Goal: Check status: Check status

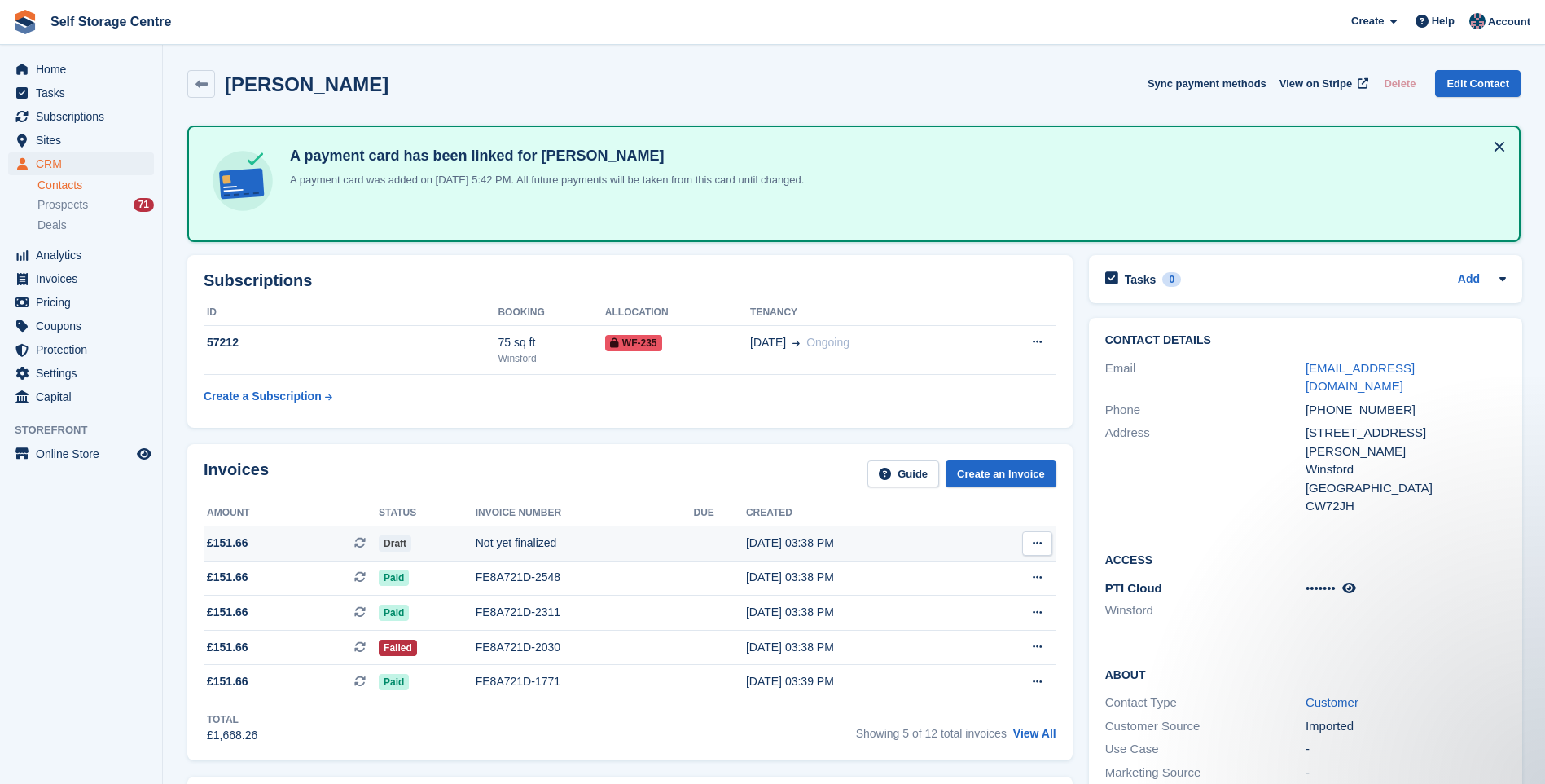
click at [1034, 540] on icon at bounding box center [1036, 542] width 9 height 11
click at [385, 538] on div "This is a recurring subscription invoice." at bounding box center [490, 542] width 216 height 36
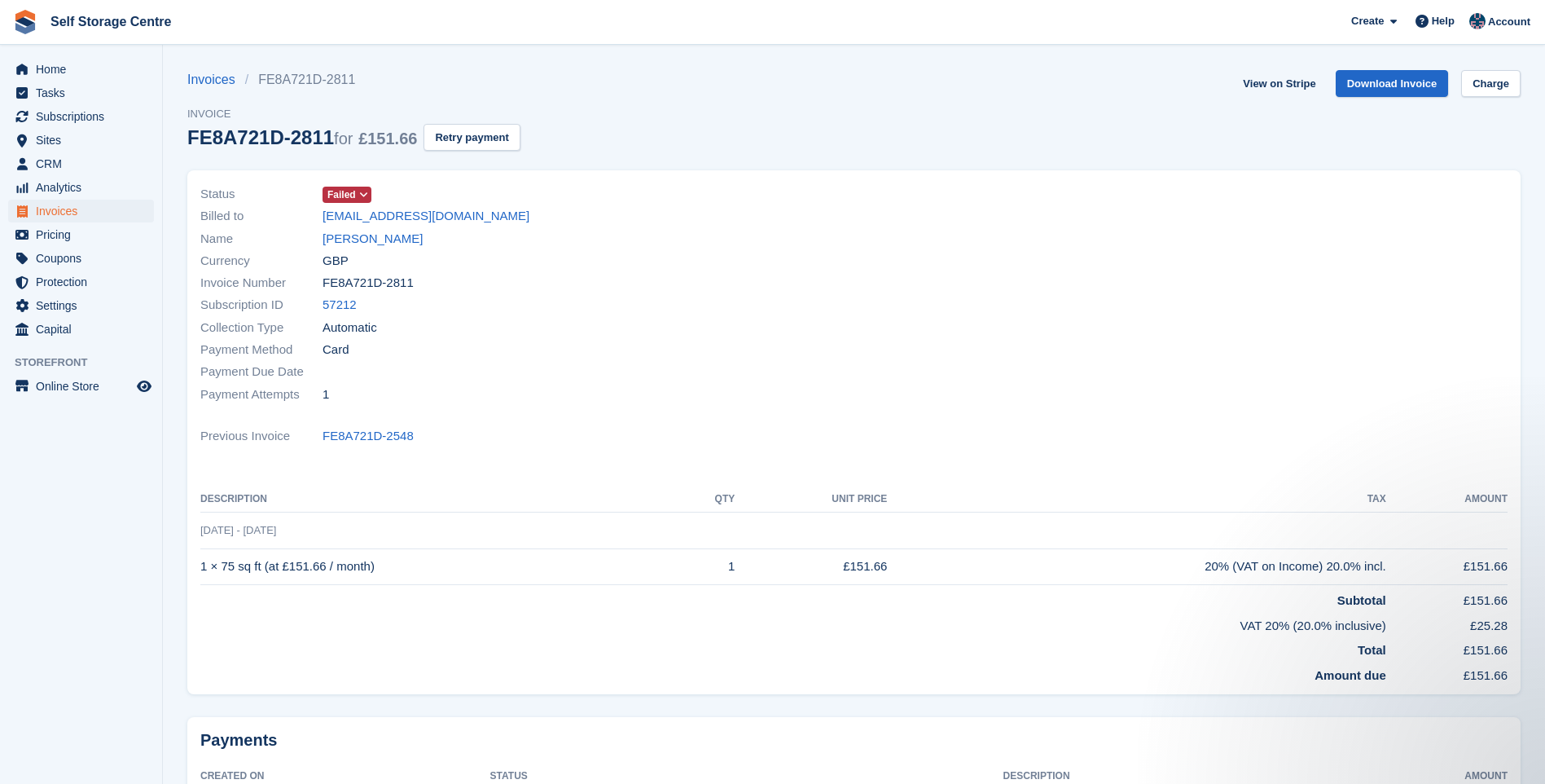
click at [389, 239] on div "Name [PERSON_NAME]" at bounding box center [522, 238] width 644 height 22
click at [382, 240] on link "[PERSON_NAME]" at bounding box center [373, 238] width 100 height 18
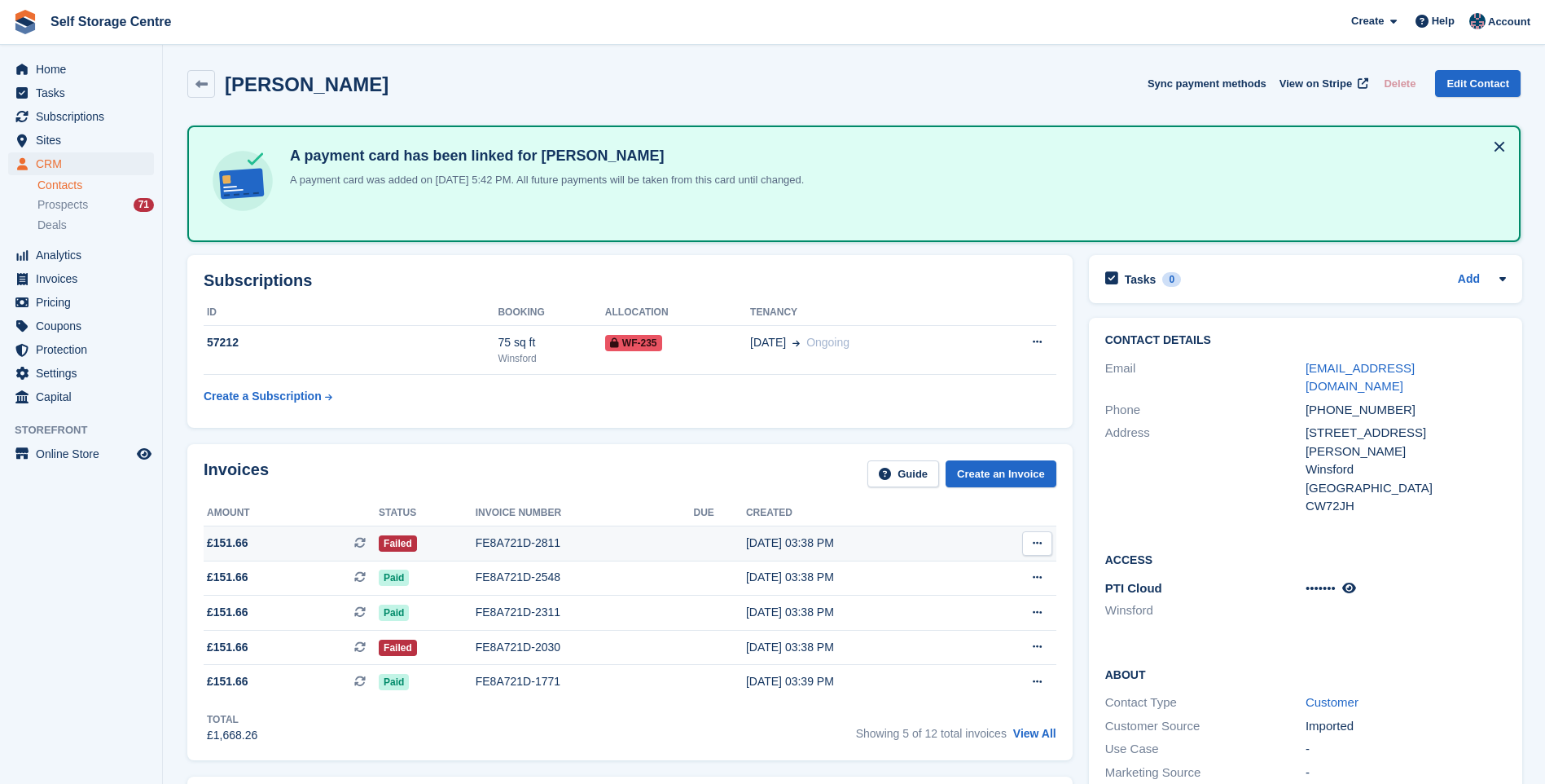
click at [484, 539] on div "FE8A721D-2811" at bounding box center [585, 543] width 219 height 17
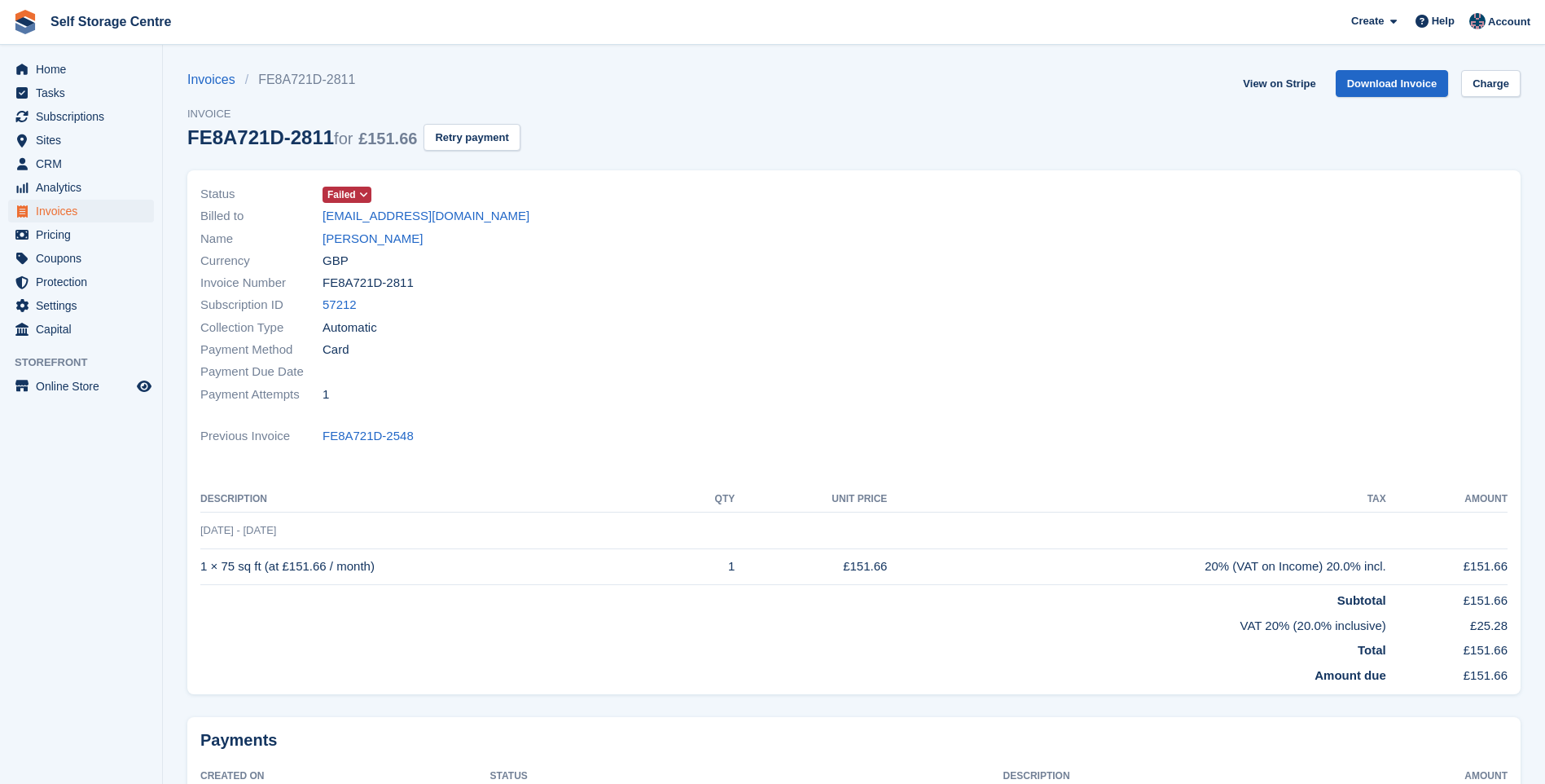
click at [364, 195] on icon at bounding box center [363, 195] width 9 height 10
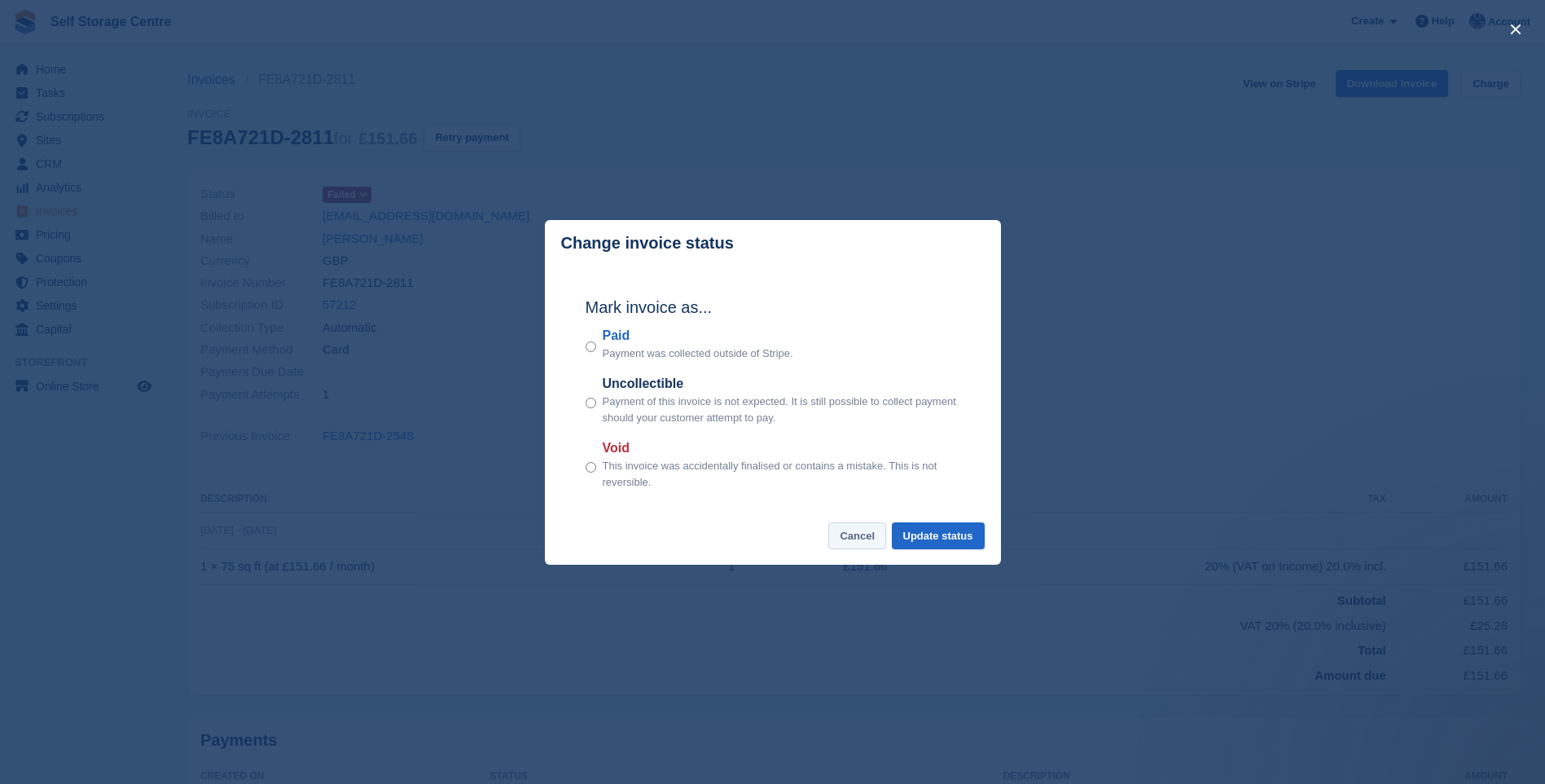
click at [856, 535] on button "Cancel" at bounding box center [857, 536] width 58 height 27
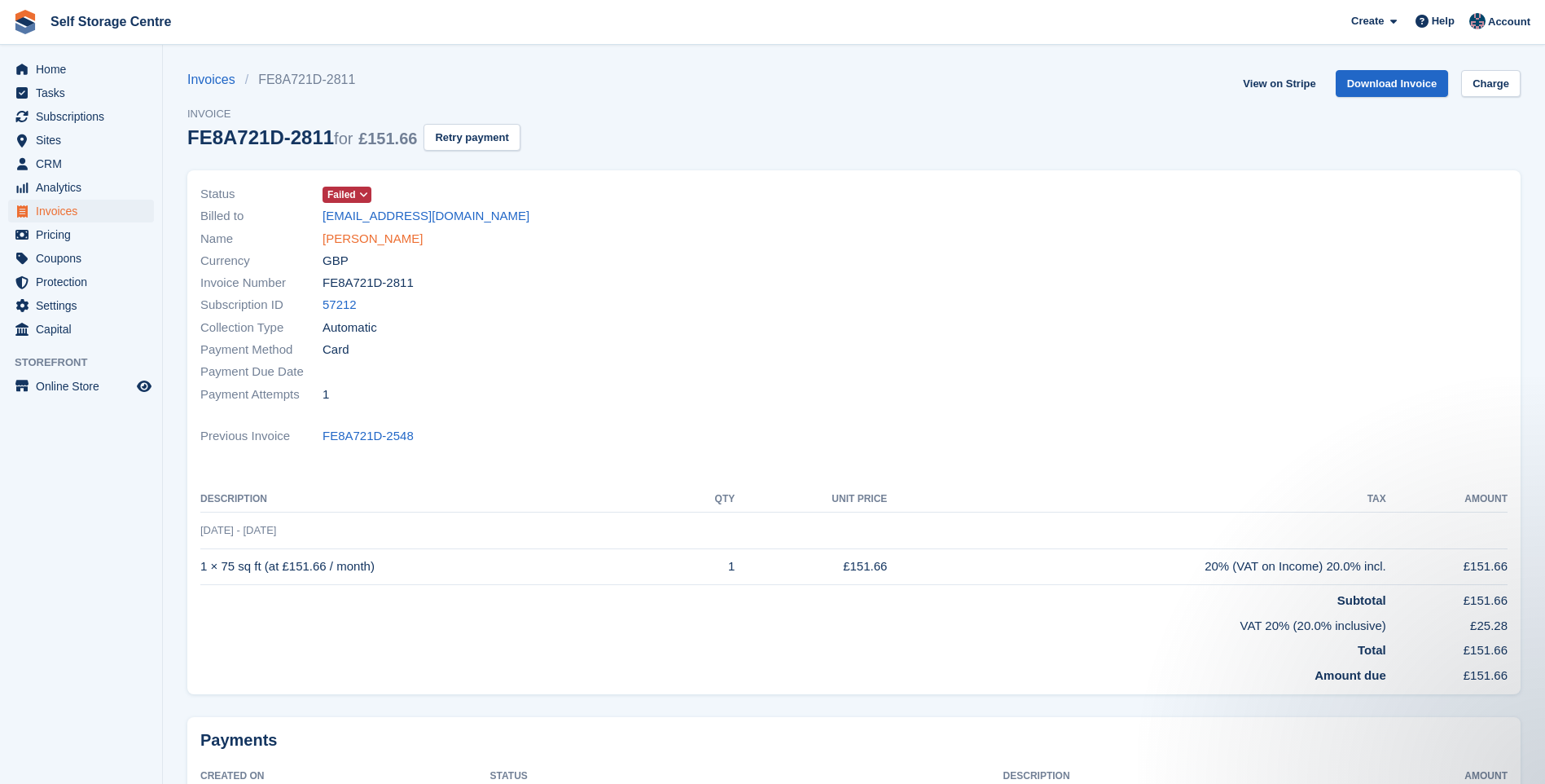
click at [369, 231] on link "[PERSON_NAME]" at bounding box center [373, 238] width 100 height 18
